Goal: Task Accomplishment & Management: Manage account settings

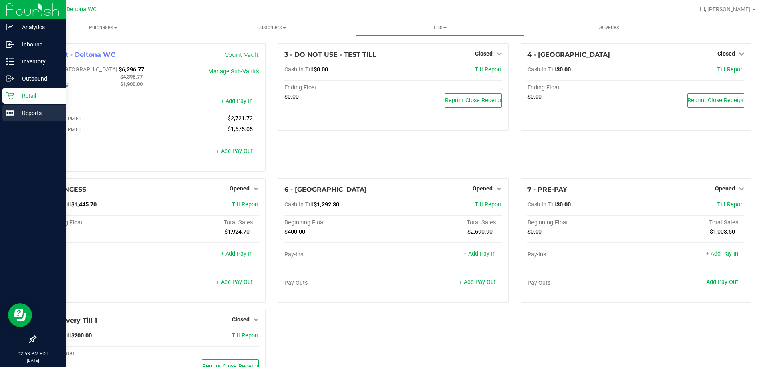
click at [49, 114] on p "Reports" at bounding box center [38, 113] width 48 height 10
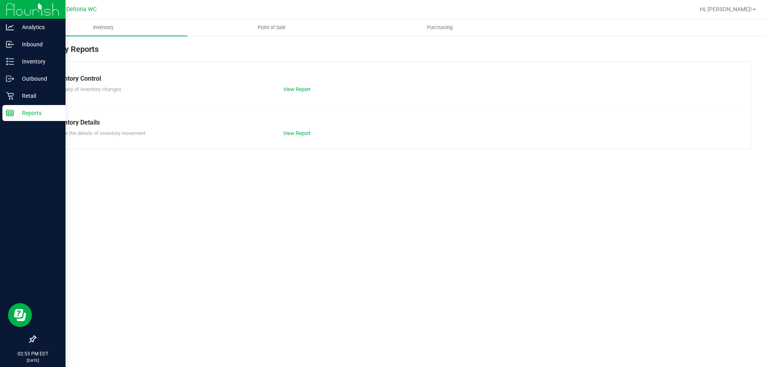
click at [268, 19] on link "Point of Sale" at bounding box center [271, 27] width 168 height 17
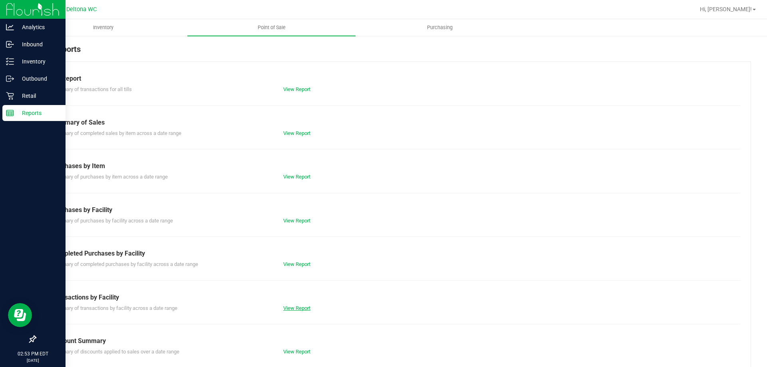
click at [302, 307] on link "View Report" at bounding box center [296, 308] width 27 height 6
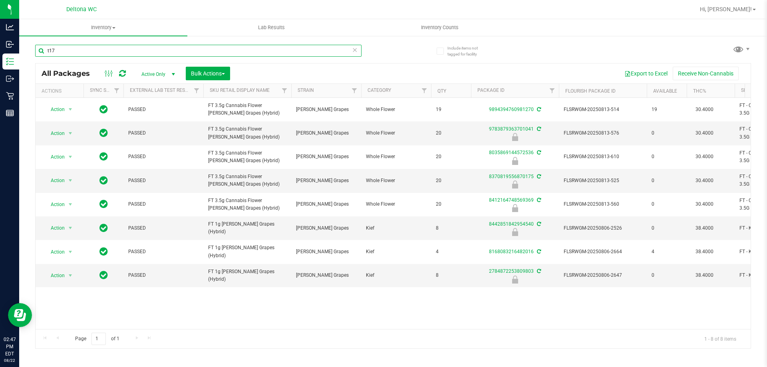
drag, startPoint x: 0, startPoint y: 0, endPoint x: 436, endPoint y: 358, distance: 564.1
click at [0, 40] on div "Analytics Inbound Inventory Outbound Retail Reports 02:47 PM EDT [DATE] 08/22 D…" at bounding box center [383, 183] width 767 height 367
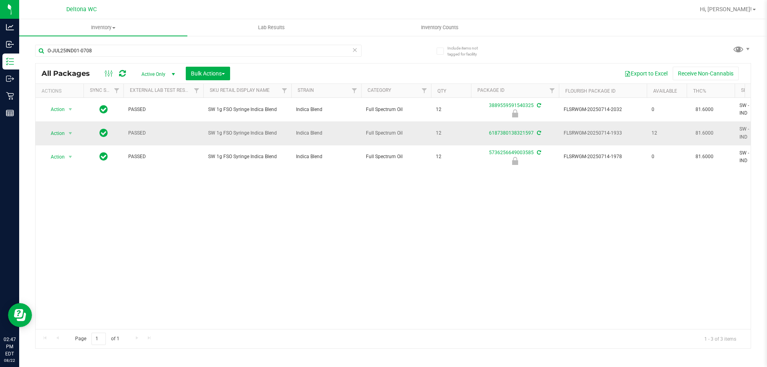
drag, startPoint x: 624, startPoint y: 133, endPoint x: 619, endPoint y: 140, distance: 8.5
click at [611, 134] on span "FLSRWGM-20250714-1933" at bounding box center [602, 133] width 78 height 8
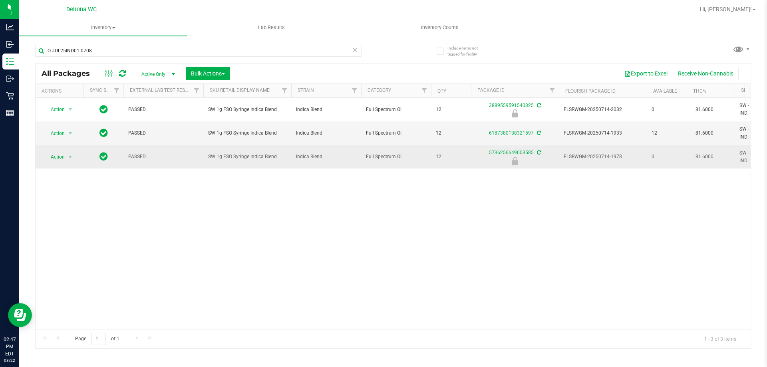
click at [608, 148] on td "FLSRWGM-20250714-1978" at bounding box center [603, 156] width 88 height 23
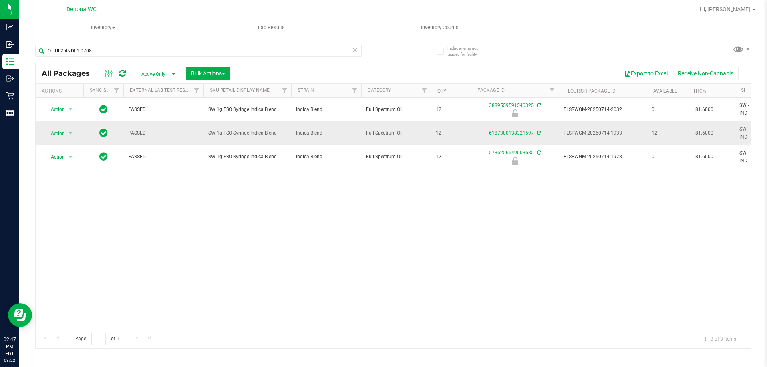
click at [608, 144] on td "FLSRWGM-20250714-1933" at bounding box center [603, 133] width 88 height 24
drag, startPoint x: 627, startPoint y: 132, endPoint x: 565, endPoint y: 136, distance: 61.6
click at [559, 130] on td "FLSRWGM-20250714-1933" at bounding box center [603, 133] width 88 height 24
copy span "FLSRWGM-20250714-1933"
click at [156, 50] on input "O-JUL25IND01-0708" at bounding box center [198, 51] width 326 height 12
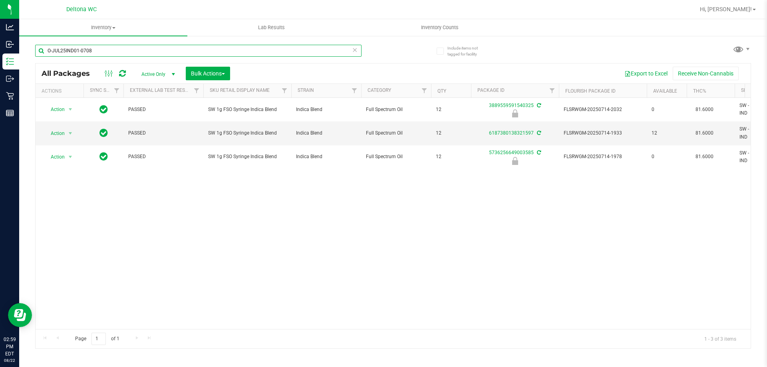
click at [156, 50] on input "O-JUL25IND01-0708" at bounding box center [198, 51] width 326 height 12
type input "pbs"
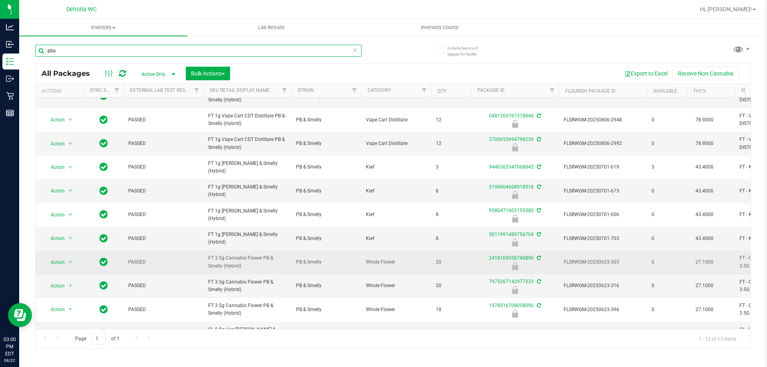
scroll to position [89, 0]
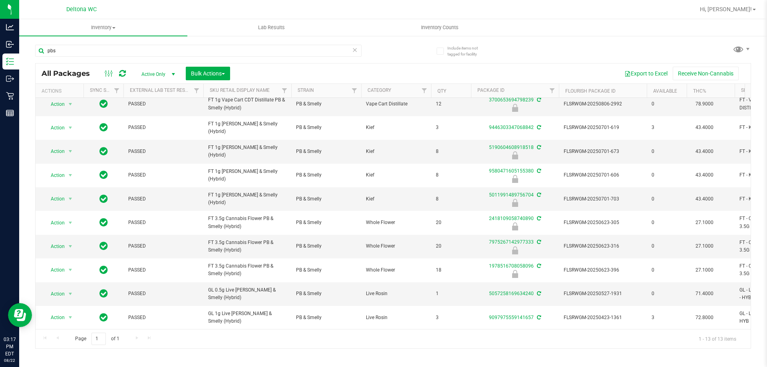
click at [733, 2] on div "Hi, [PERSON_NAME]!" at bounding box center [728, 10] width 68 height 16
click at [738, 14] on div "Hi, [PERSON_NAME]!" at bounding box center [727, 9] width 62 height 14
click at [739, 11] on span "Hi, [PERSON_NAME]!" at bounding box center [726, 9] width 52 height 6
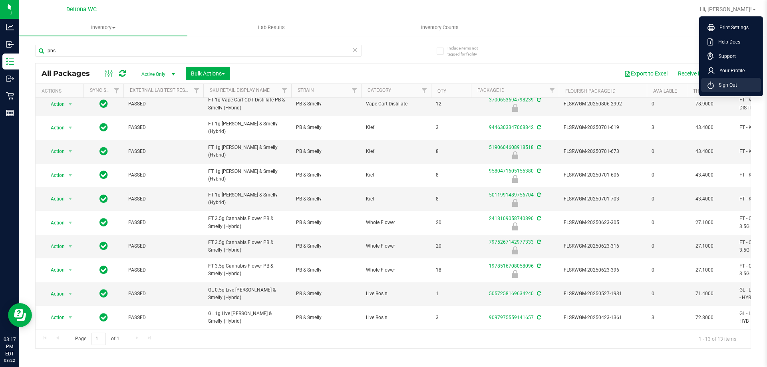
click at [738, 86] on li "Sign Out" at bounding box center [731, 85] width 60 height 14
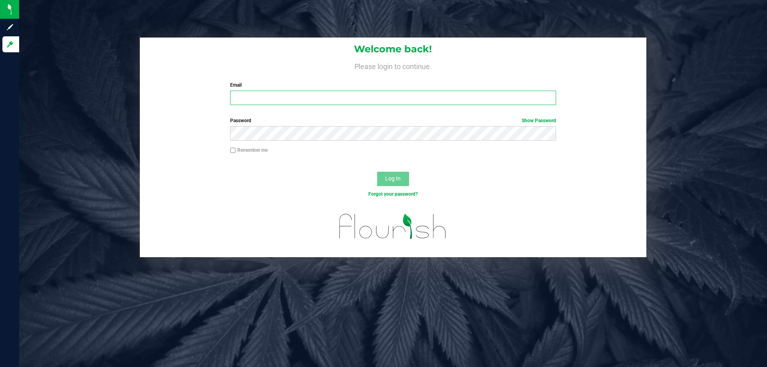
click at [368, 98] on input "Email" at bounding box center [392, 98] width 325 height 14
type input "niflores@liveparallel.com"
click at [377, 172] on button "Log In" at bounding box center [393, 179] width 32 height 14
